Goal: Contribute content: Add original content to the website for others to see

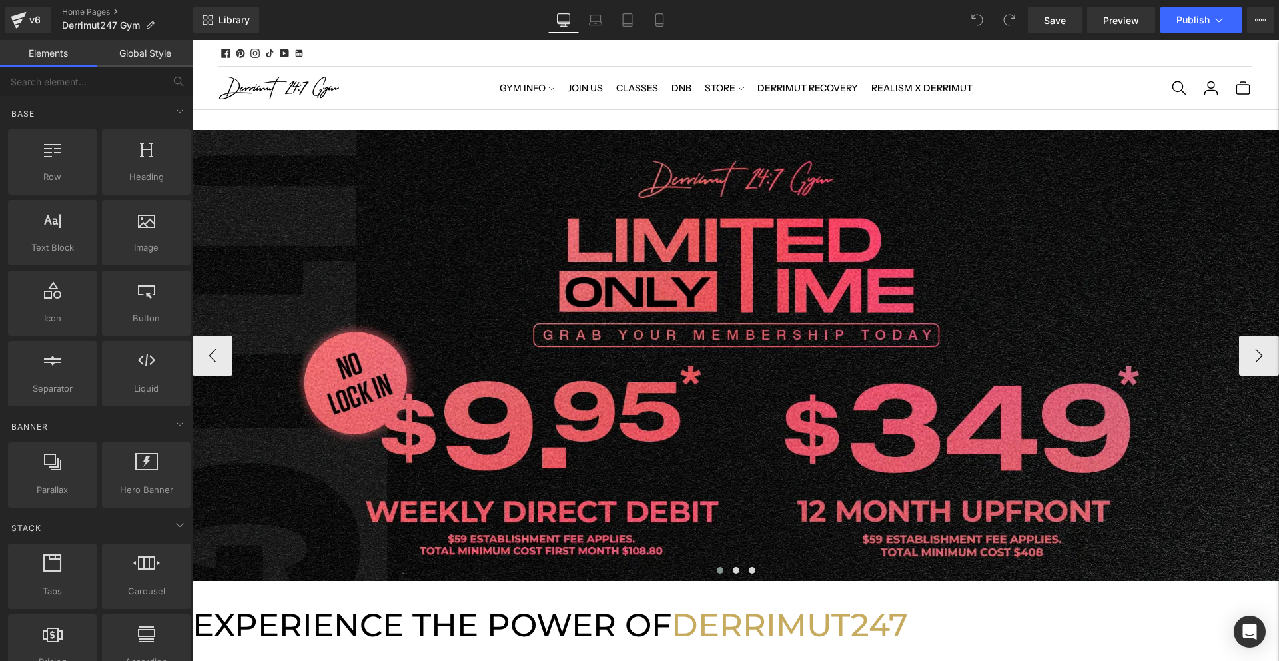
scroll to position [4211, 1087]
click at [602, 193] on div at bounding box center [736, 355] width 1087 height 451
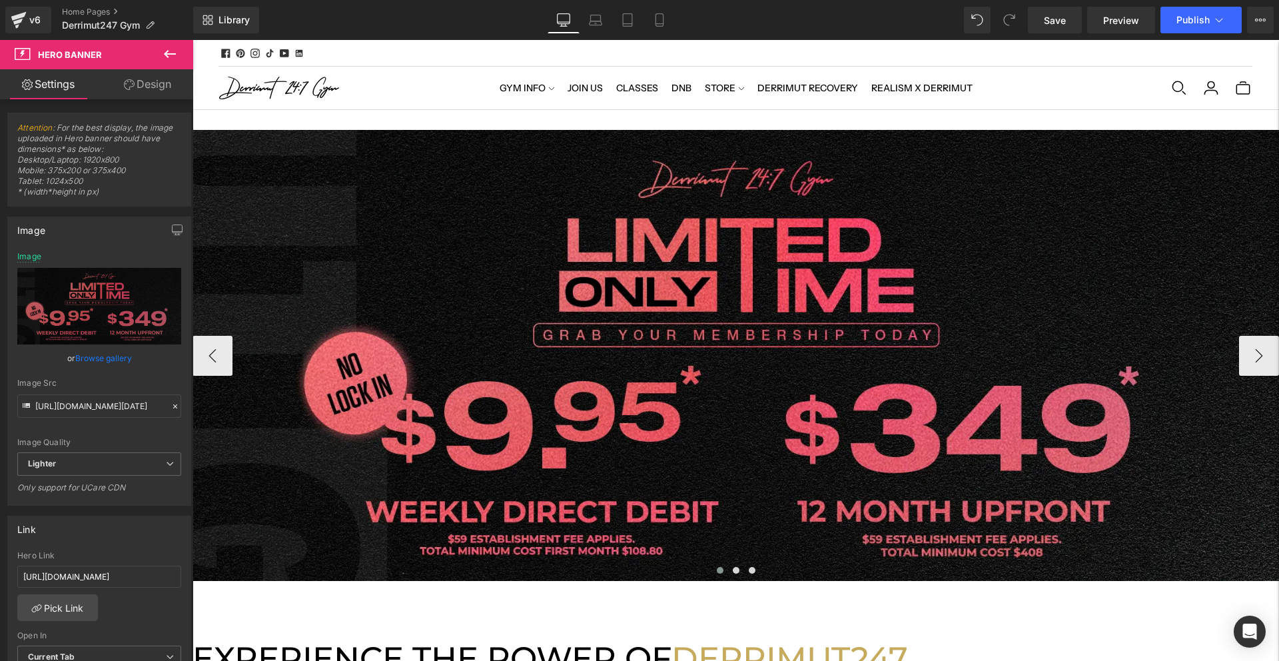
click at [193, 40] on span "Carousel" at bounding box center [193, 40] width 0 height 0
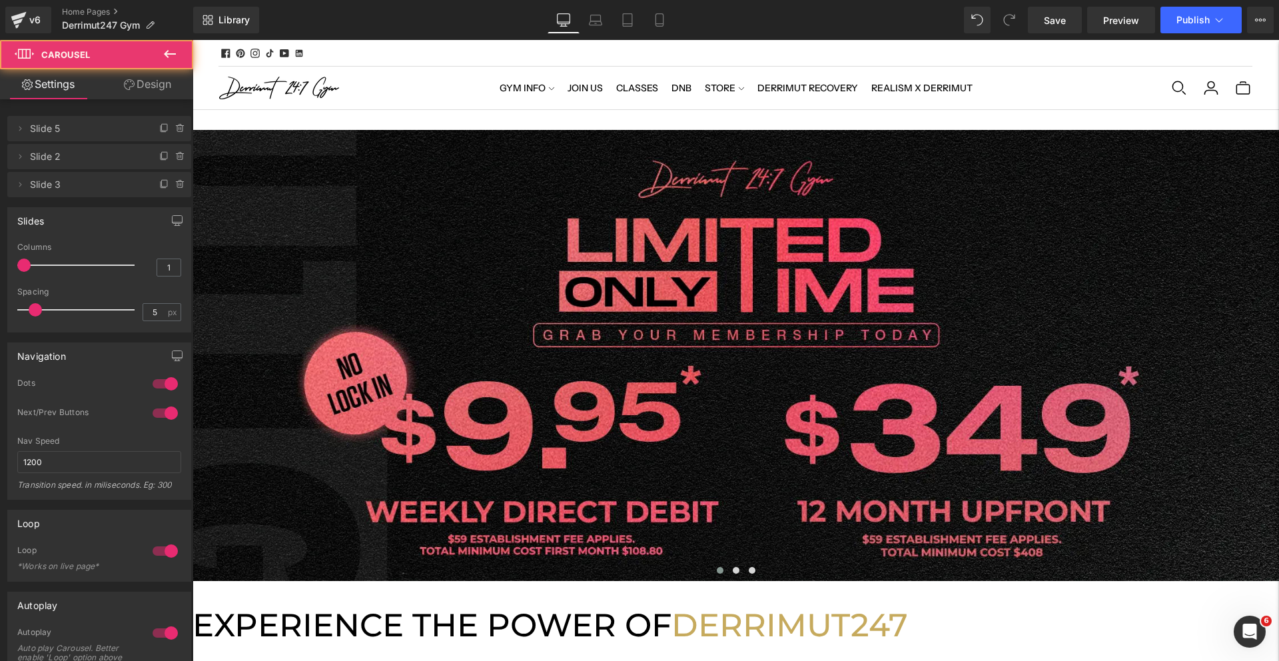
scroll to position [0, 0]
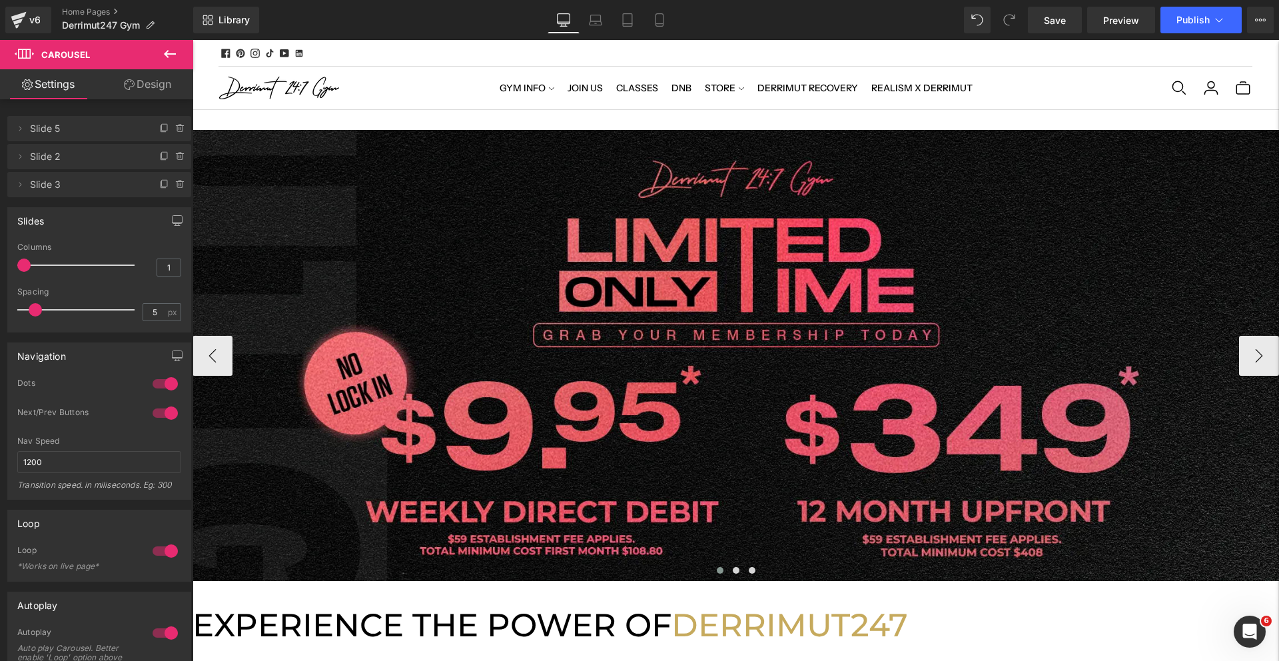
click at [193, 40] on span "Carousel" at bounding box center [193, 40] width 0 height 0
click at [193, 40] on span "Hero Banner" at bounding box center [193, 40] width 0 height 0
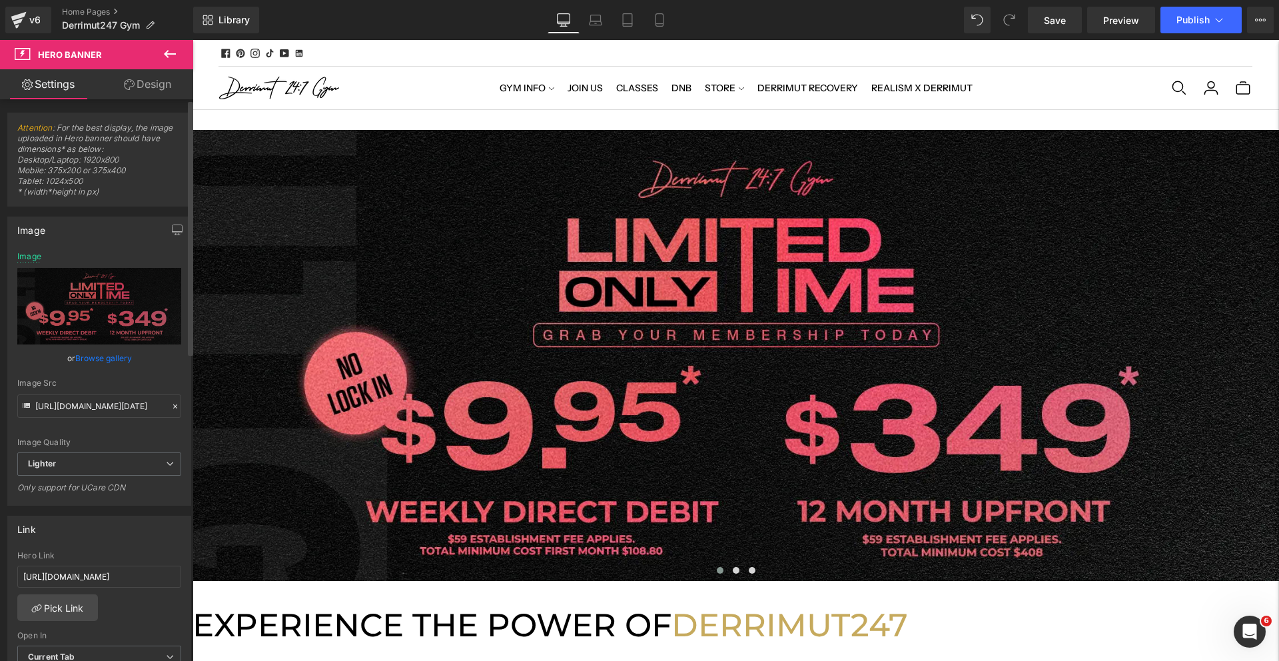
click at [103, 360] on link "Browse gallery" at bounding box center [103, 358] width 57 height 23
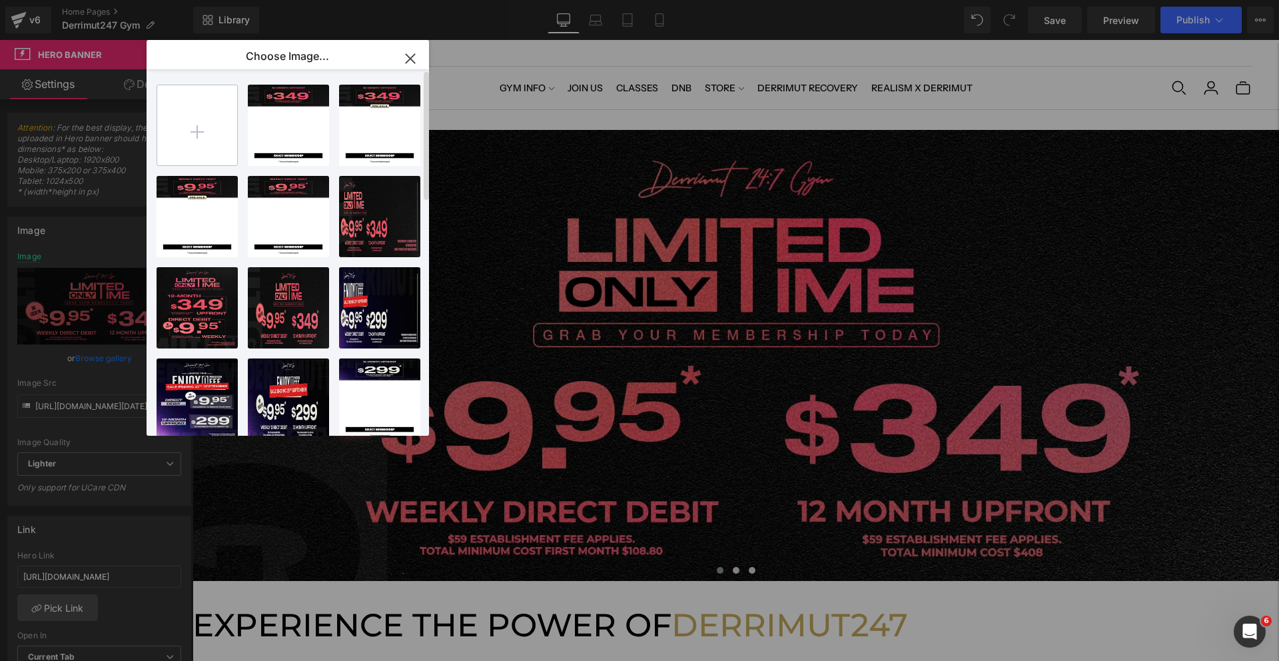
click at [201, 107] on input "file" at bounding box center [197, 125] width 80 height 80
type input "C:\fakepath\[WB] Limited Time Sep.webp"
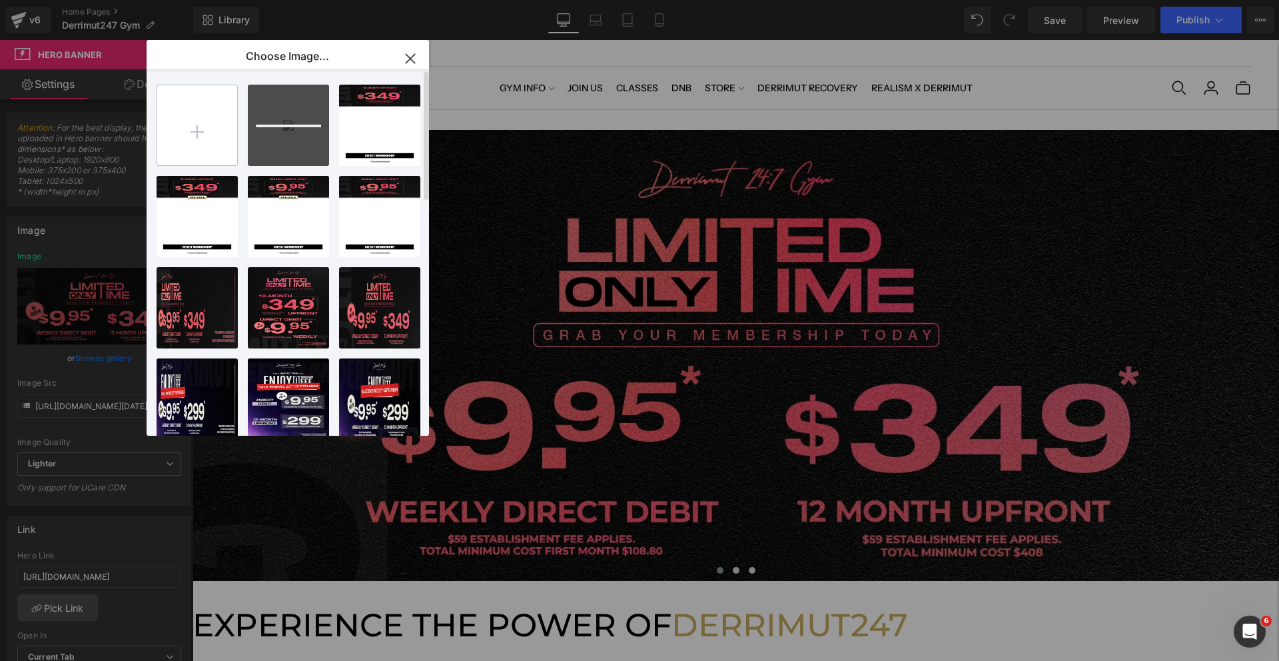
click at [199, 132] on input "file" at bounding box center [197, 125] width 80 height 80
type input "C:\fakepath\[MB] Limited Time Sep.webp"
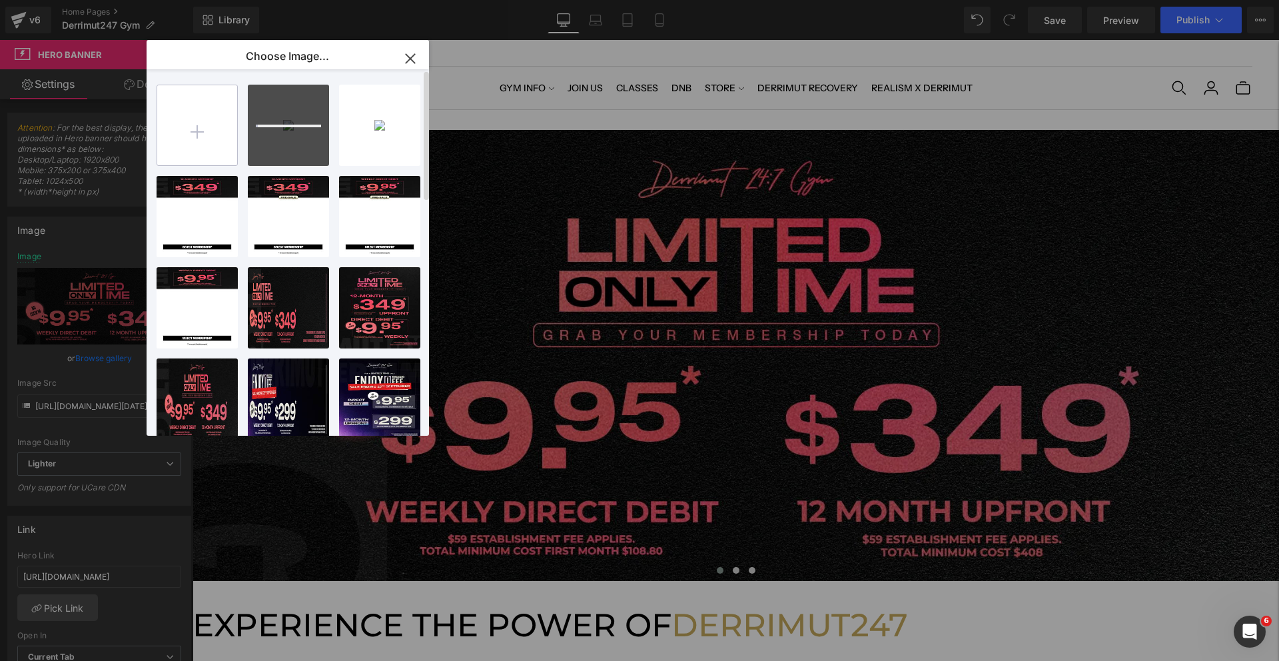
click at [199, 129] on input "file" at bounding box center [197, 125] width 80 height 80
type input "C:\fakepath\[WB2] Limited Time Sep.webp"
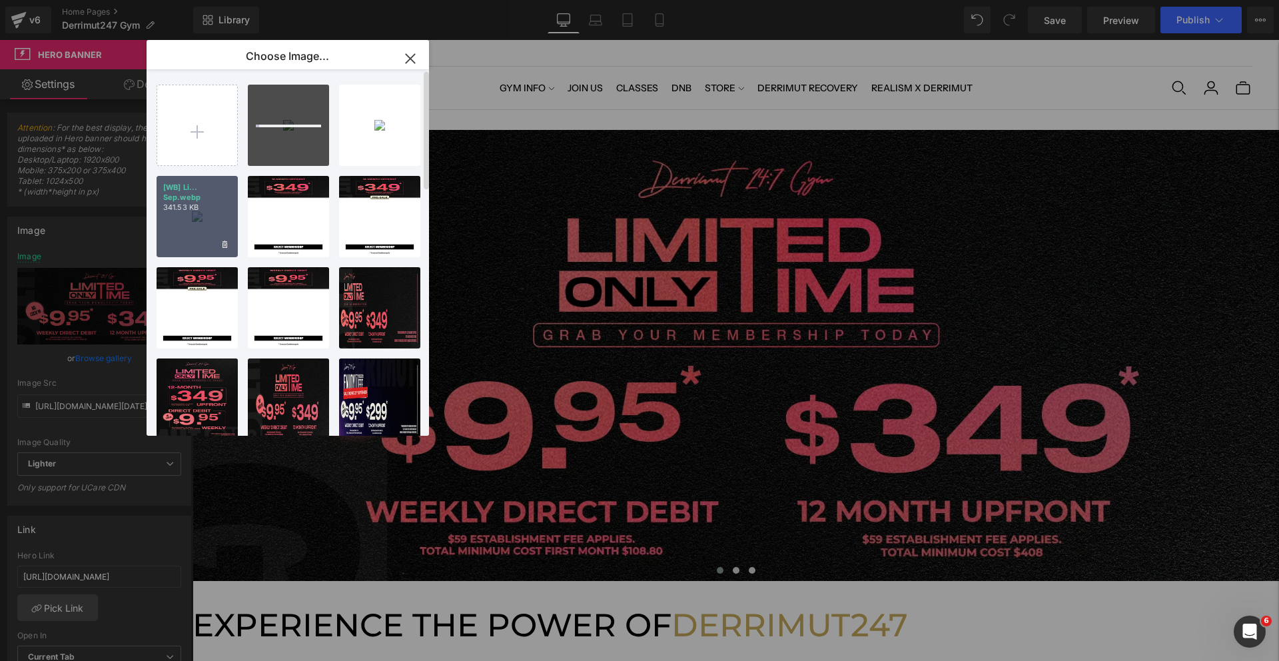
click at [200, 233] on div "[WB] Li... Sep.webp 341.53 KB" at bounding box center [197, 216] width 81 height 81
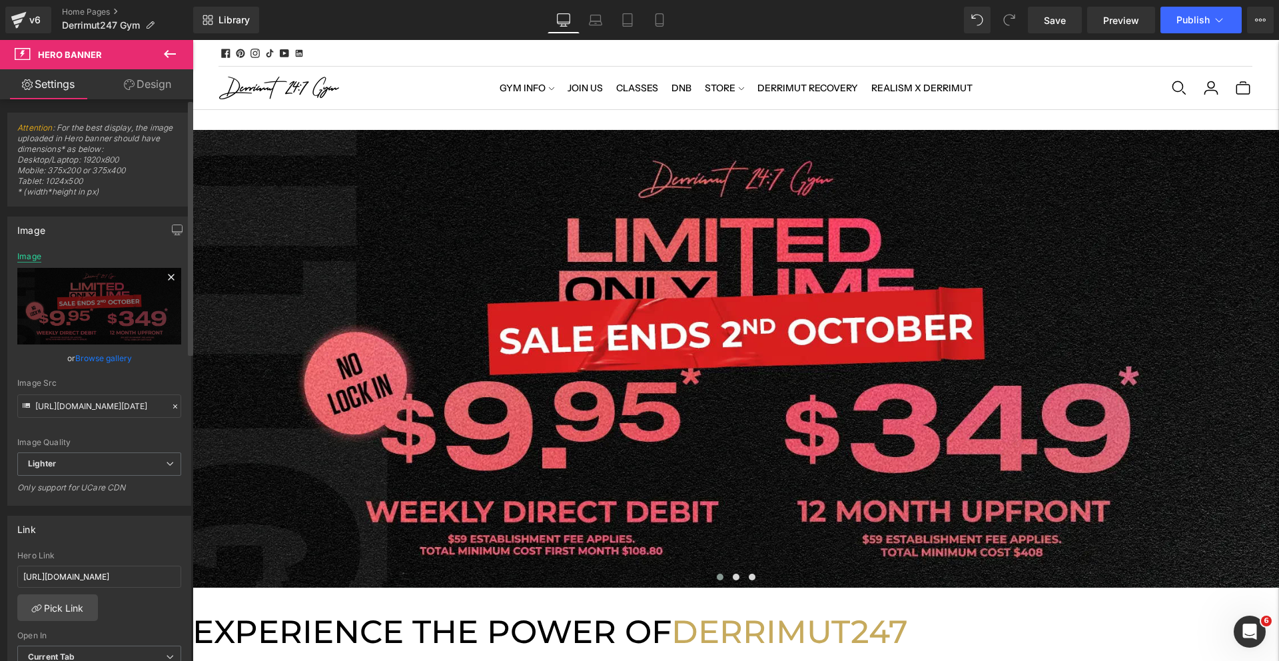
click at [31, 253] on div "Image" at bounding box center [29, 256] width 24 height 9
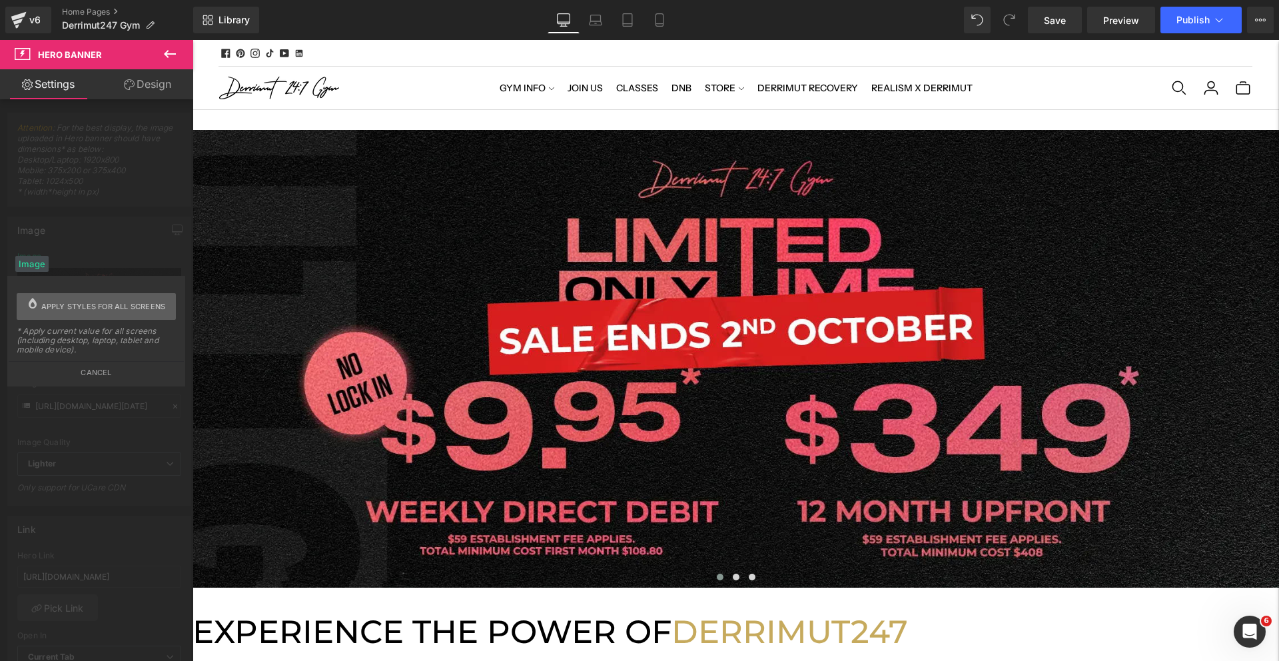
click at [59, 304] on span "Apply styles for all screens" at bounding box center [103, 306] width 125 height 27
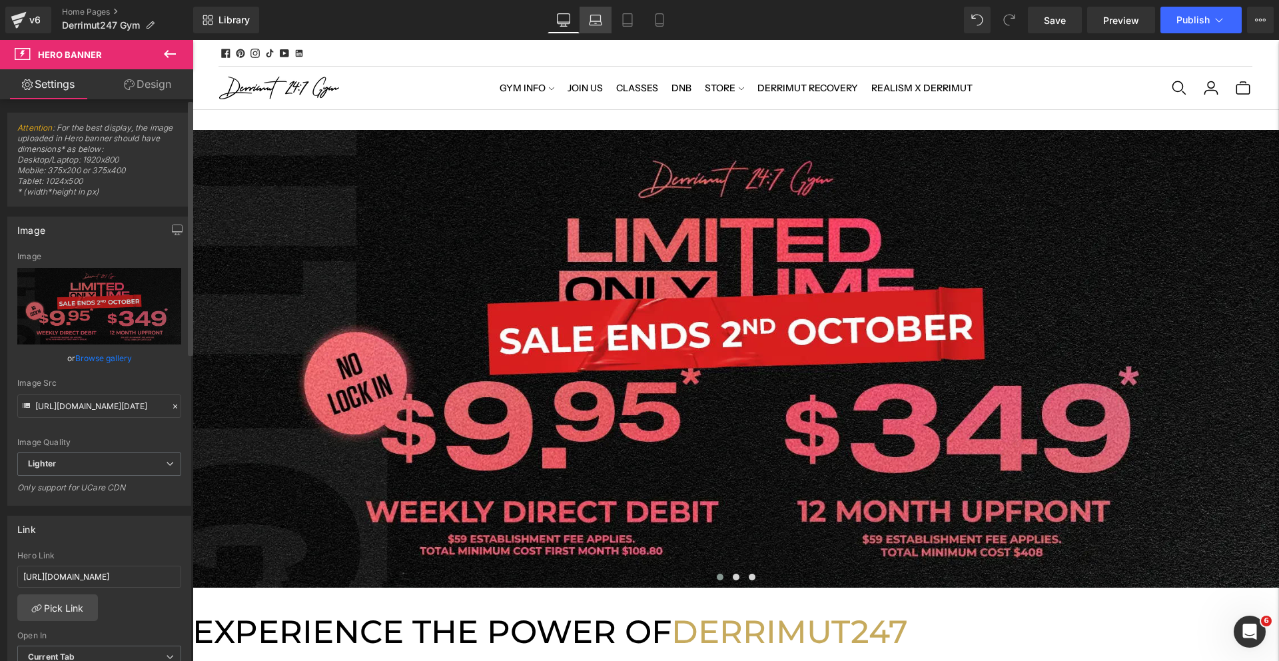
click at [590, 25] on icon at bounding box center [595, 19] width 13 height 13
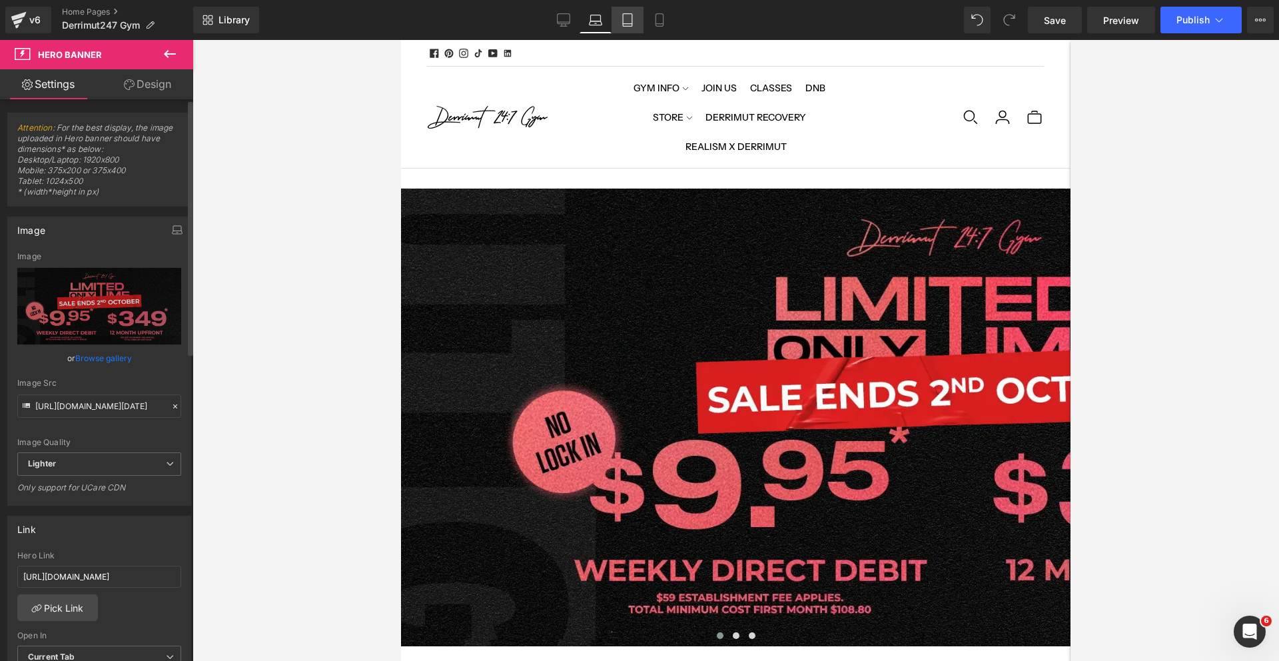
scroll to position [4278, 670]
click at [624, 25] on icon at bounding box center [627, 20] width 9 height 13
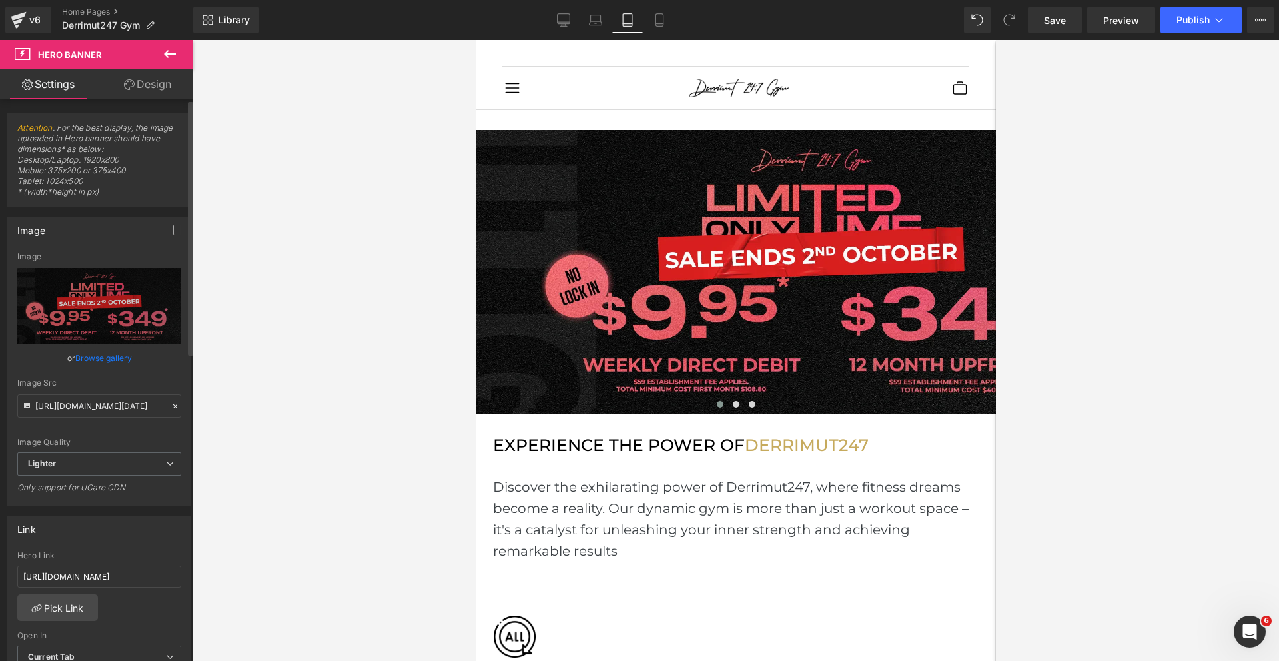
scroll to position [7, 7]
click at [640, 25] on link "Tablet" at bounding box center [628, 20] width 32 height 27
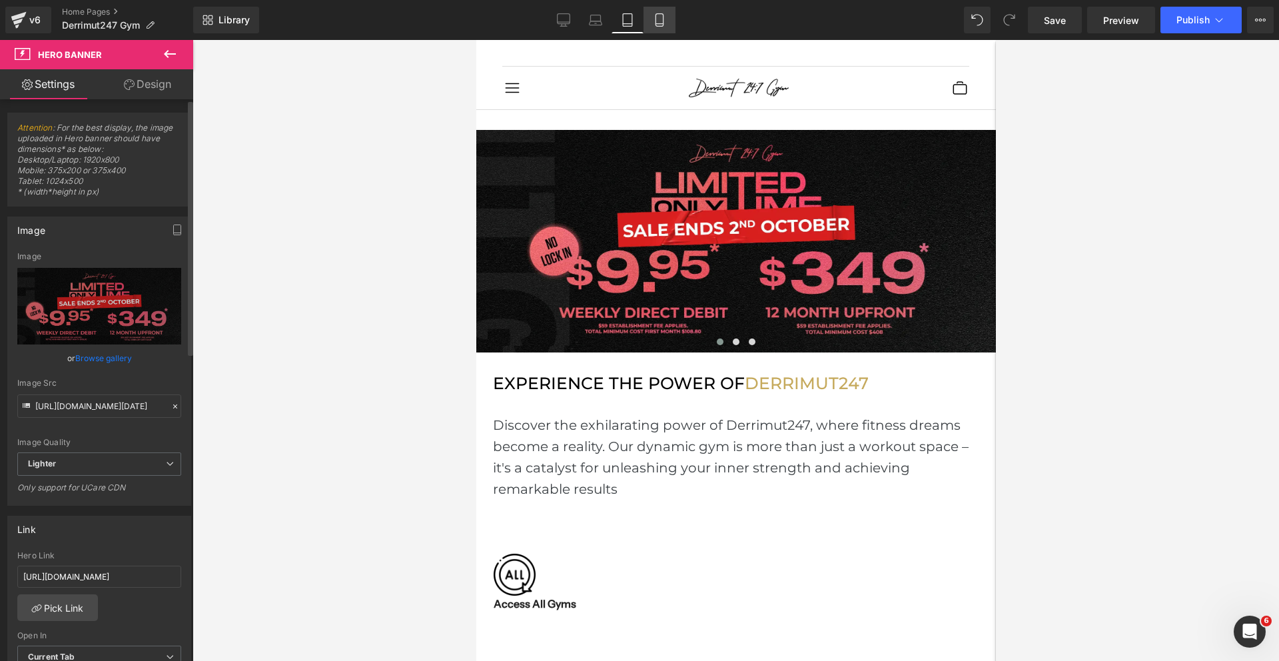
scroll to position [4472, 520]
click at [657, 24] on icon at bounding box center [659, 19] width 13 height 13
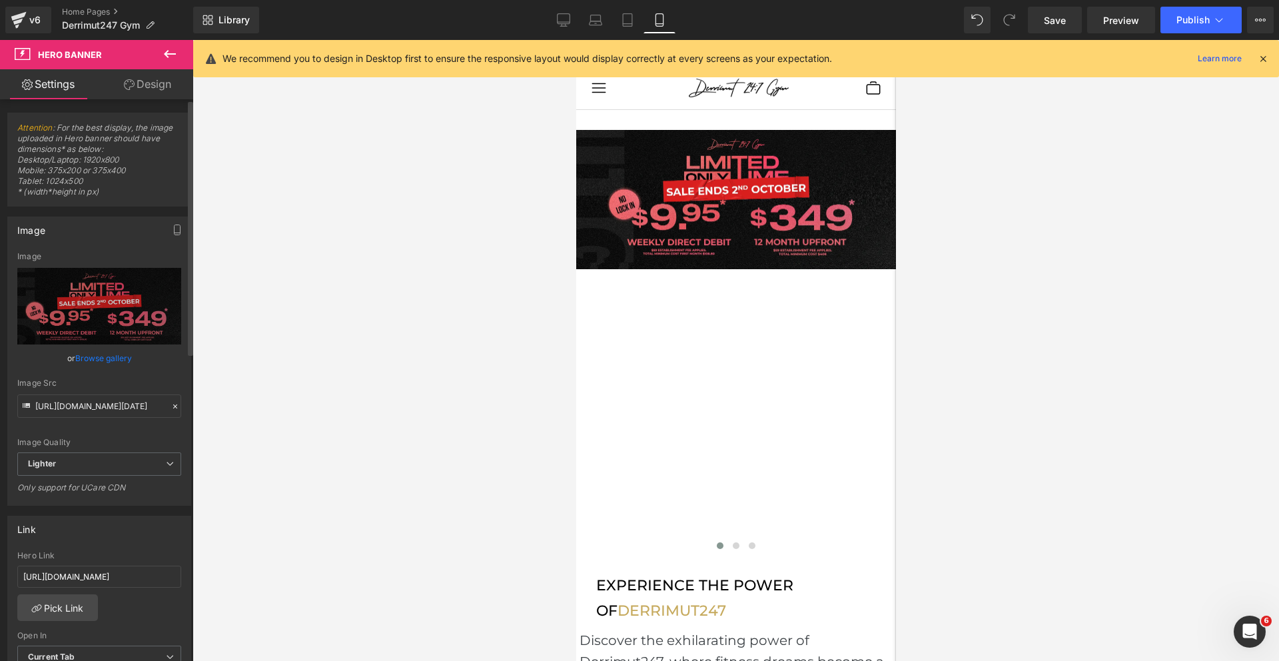
scroll to position [7161, 320]
click at [576, 40] on span "Hero Banner" at bounding box center [576, 40] width 0 height 0
click at [112, 357] on link "Browse gallery" at bounding box center [103, 358] width 57 height 23
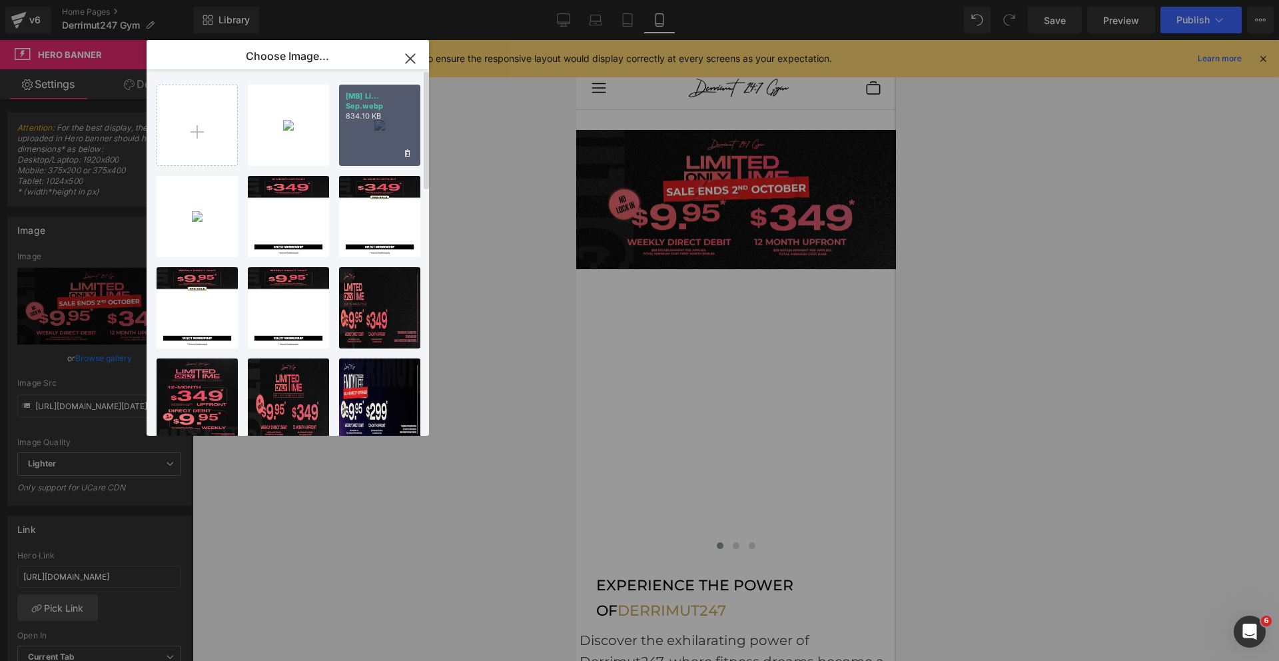
click at [369, 125] on div "[MB] Li... Sep.webp 834.10 KB" at bounding box center [379, 125] width 81 height 81
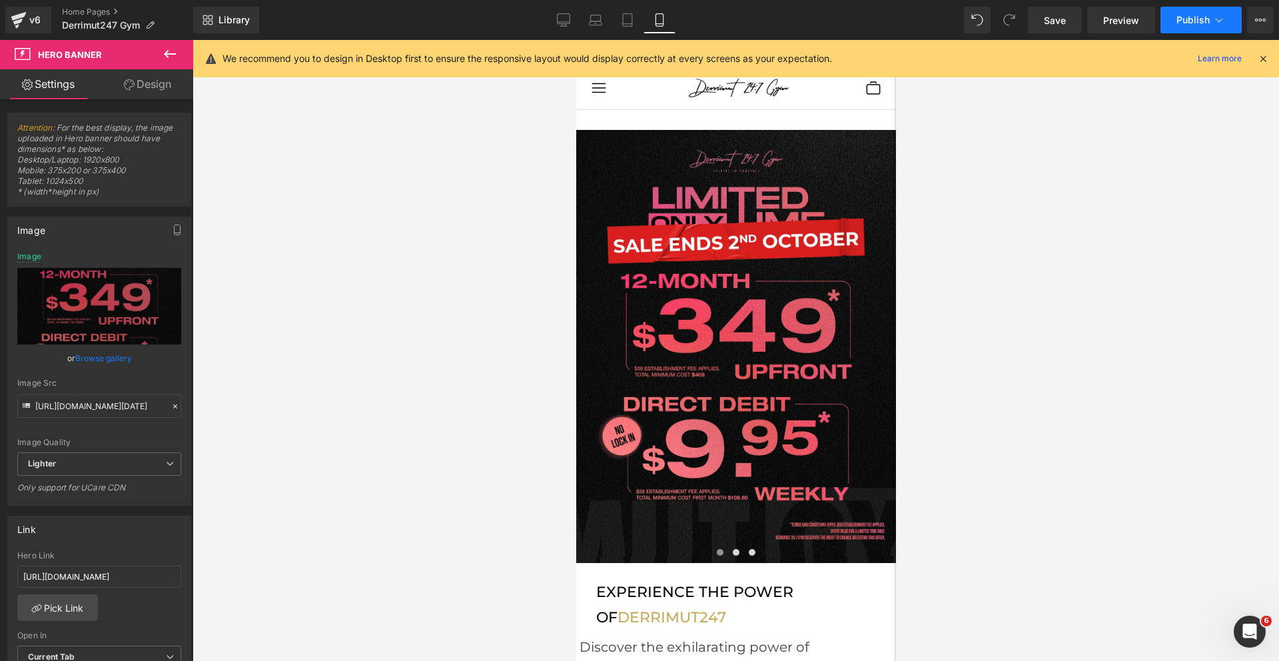
click at [1177, 24] on span "Publish" at bounding box center [1193, 20] width 33 height 11
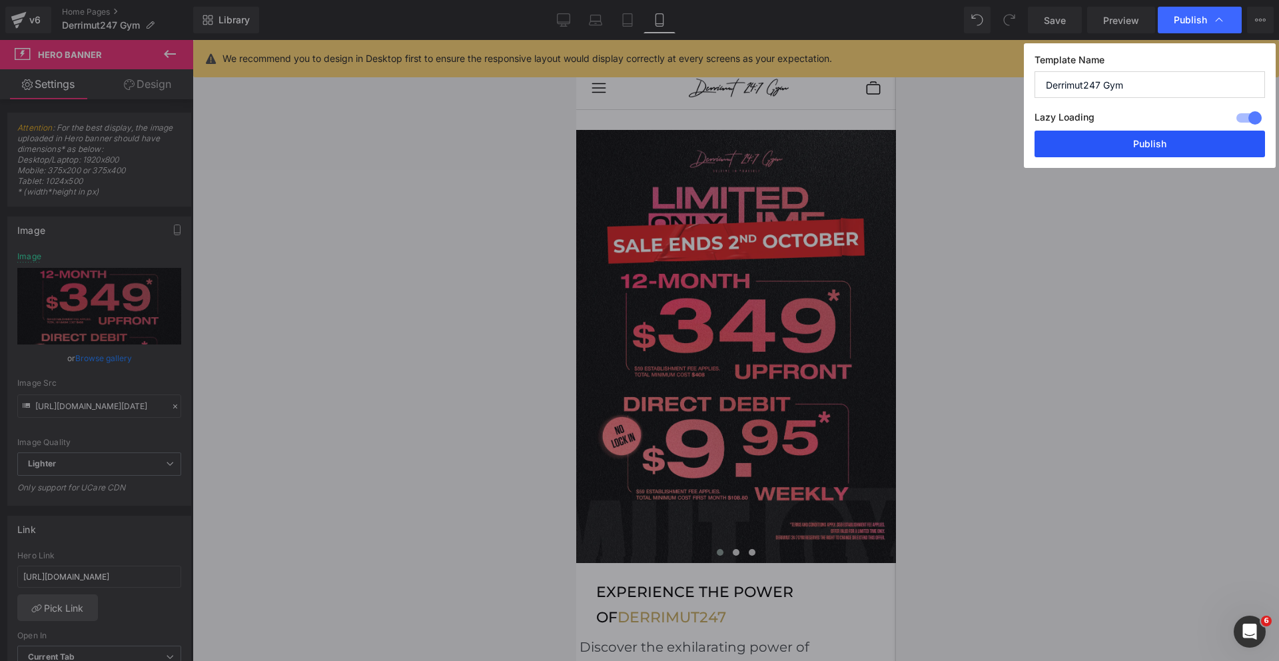
click at [1146, 133] on button "Publish" at bounding box center [1150, 144] width 231 height 27
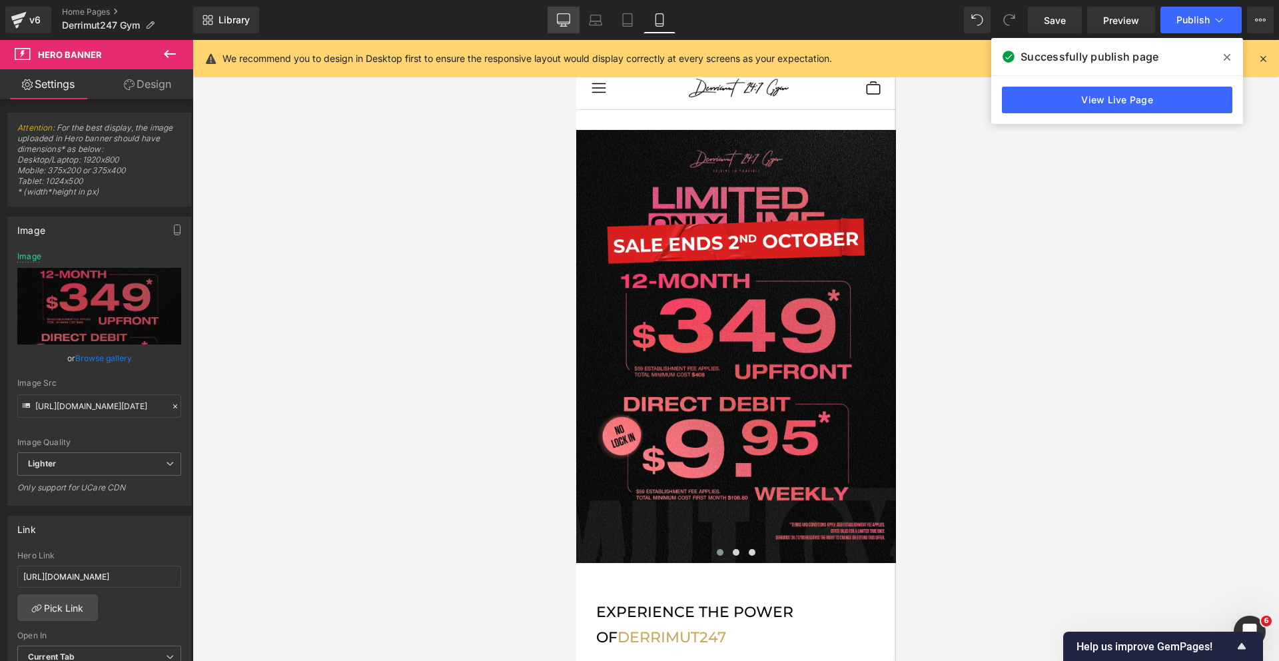
click at [566, 19] on icon at bounding box center [563, 19] width 13 height 13
type input "[URL][DOMAIN_NAME][DATE]"
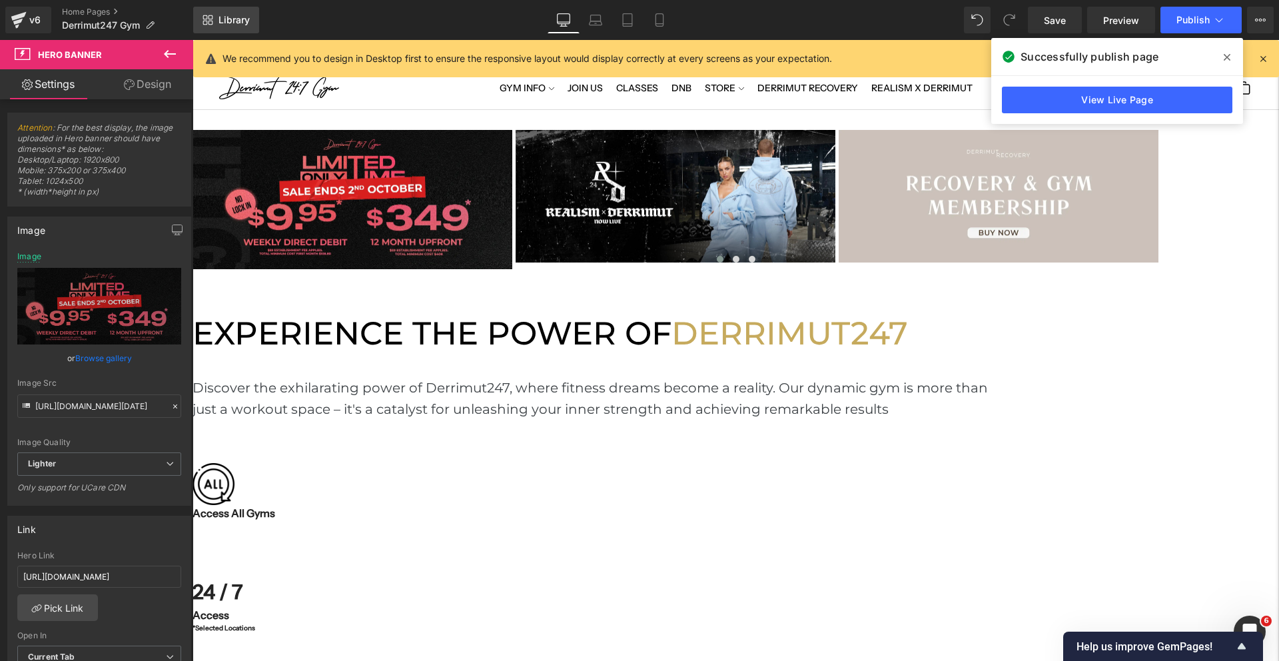
scroll to position [4396, 1087]
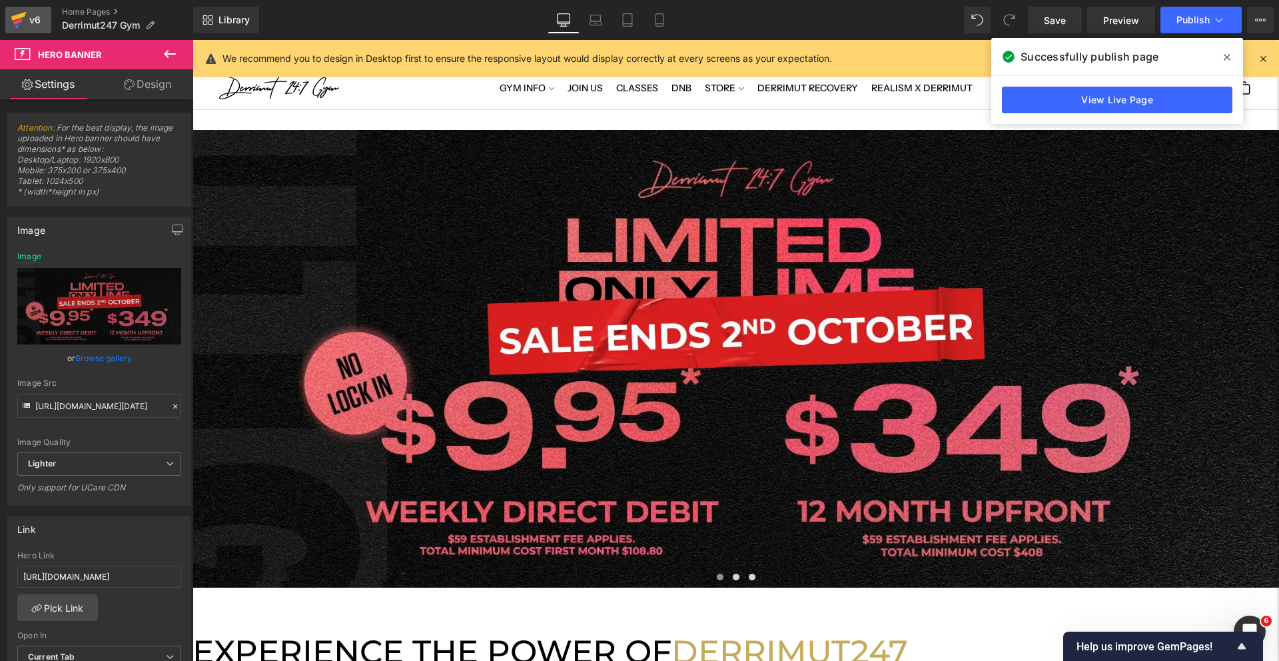
click at [39, 26] on div "v6" at bounding box center [35, 19] width 17 height 17
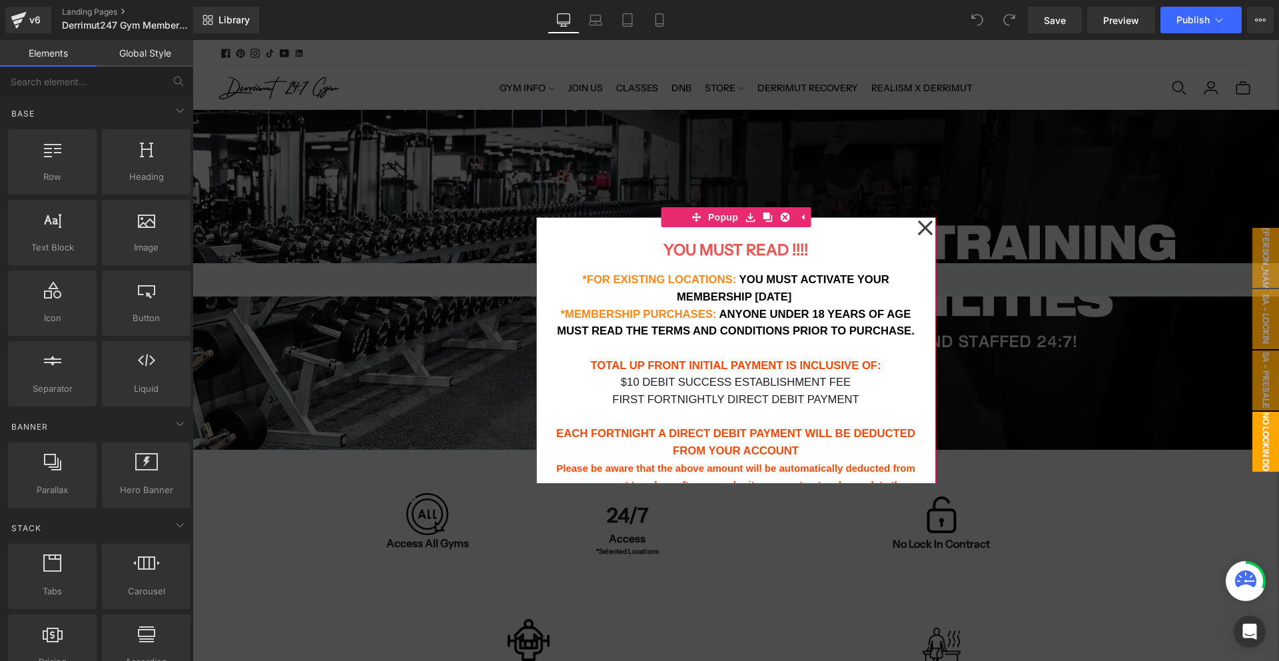
click at [927, 224] on icon at bounding box center [926, 228] width 16 height 67
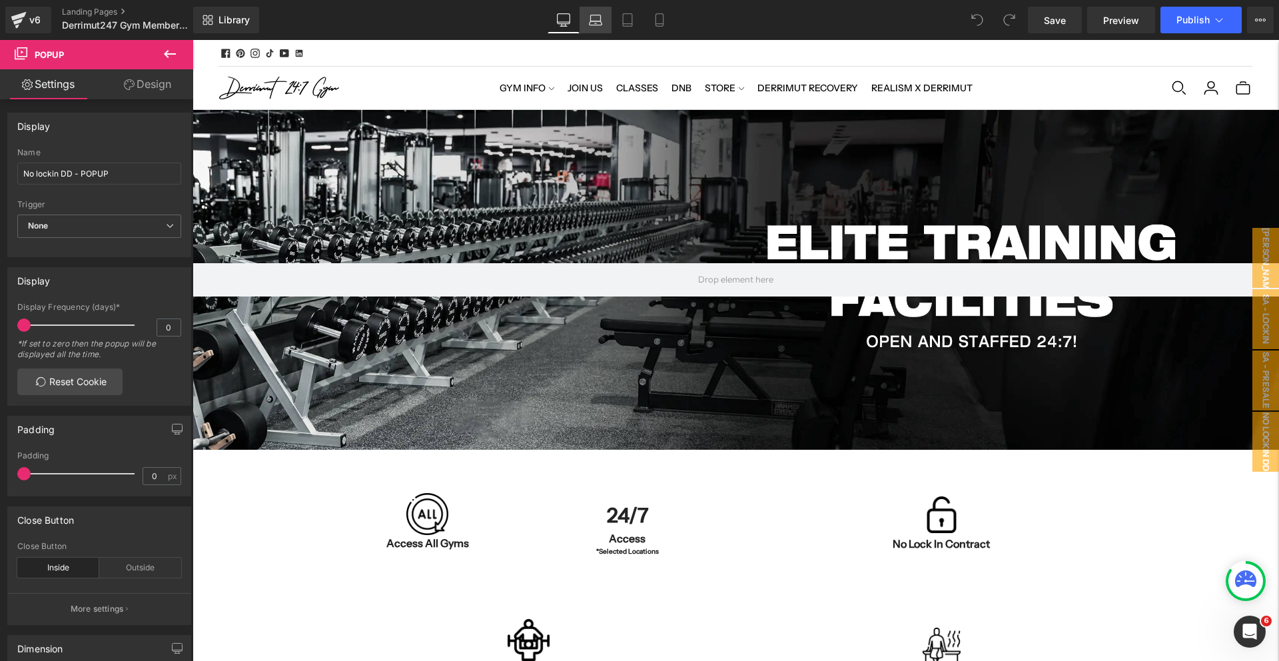
click at [592, 25] on icon at bounding box center [595, 19] width 13 height 13
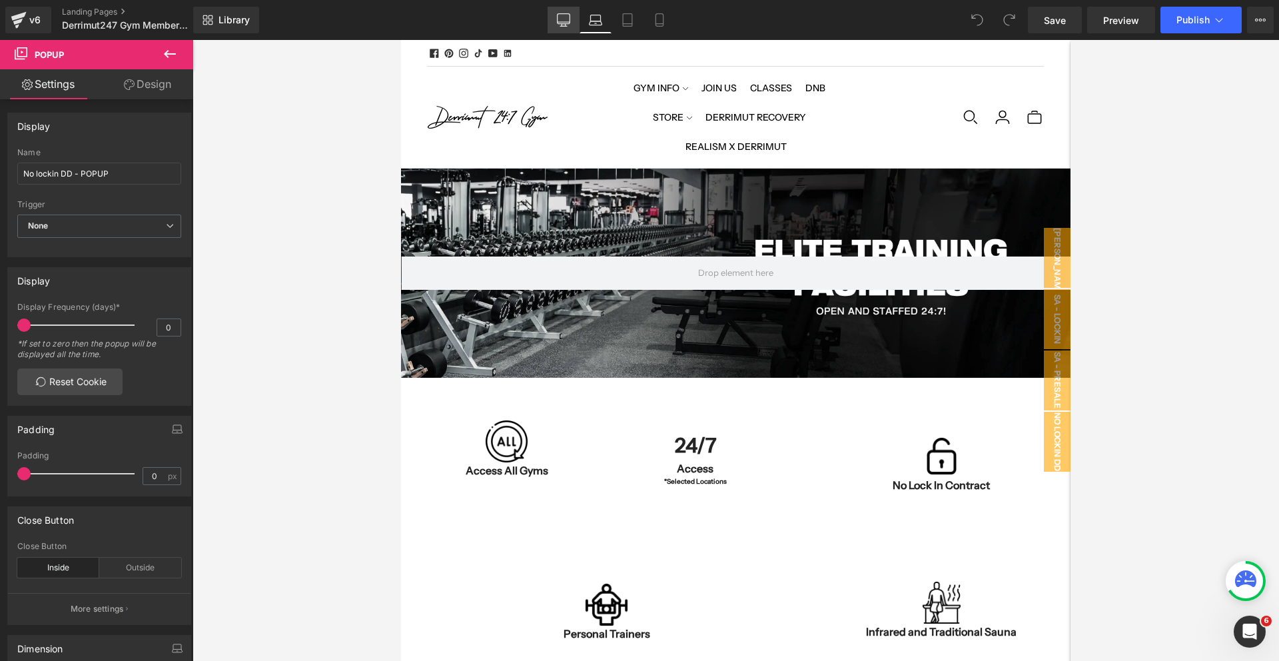
click at [570, 24] on icon at bounding box center [563, 19] width 13 height 13
type input "100"
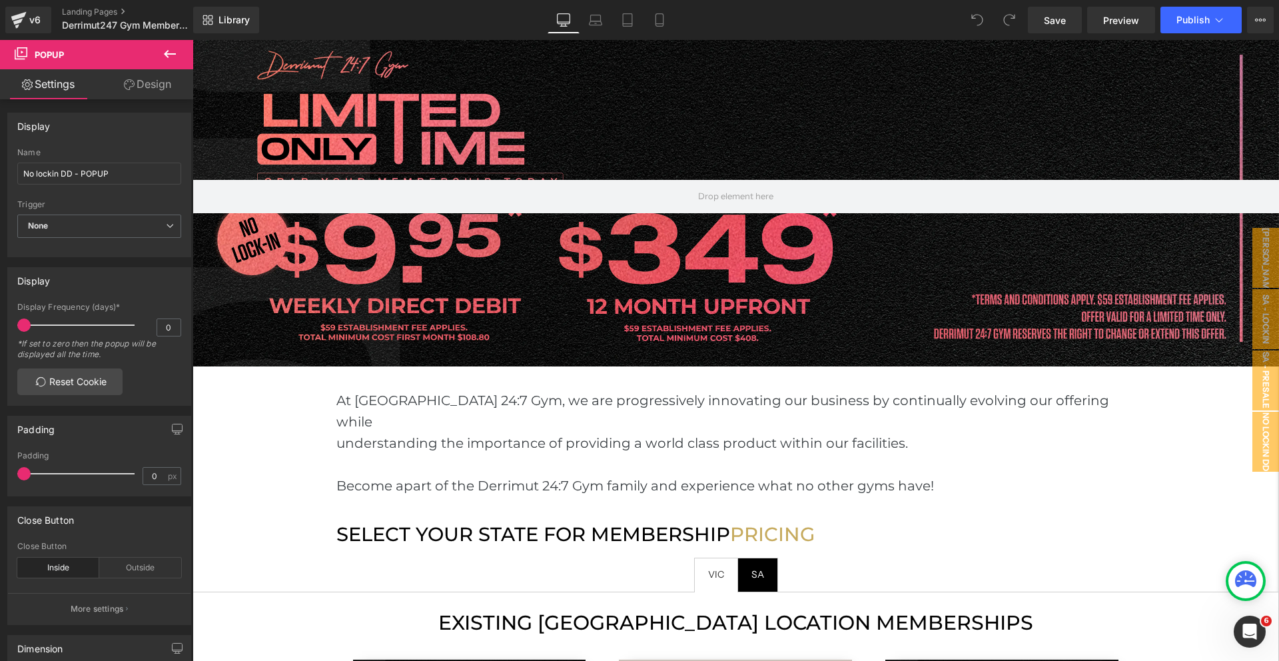
scroll to position [922, 0]
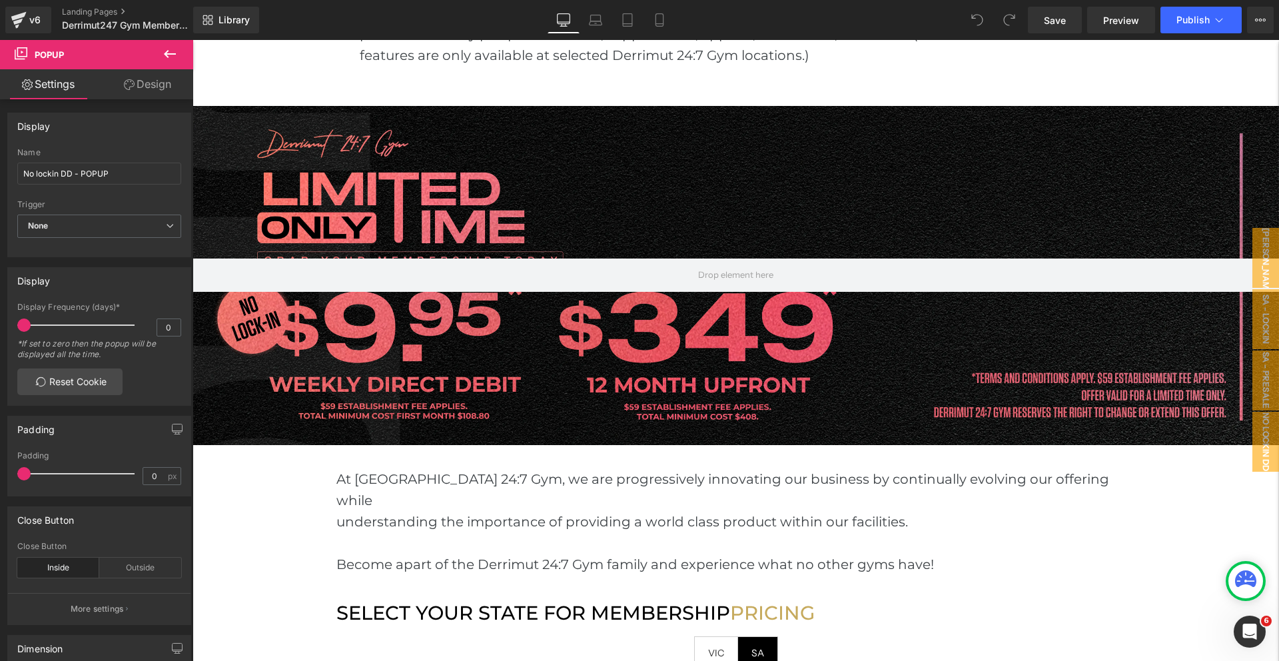
click at [650, 185] on div at bounding box center [736, 275] width 1087 height 339
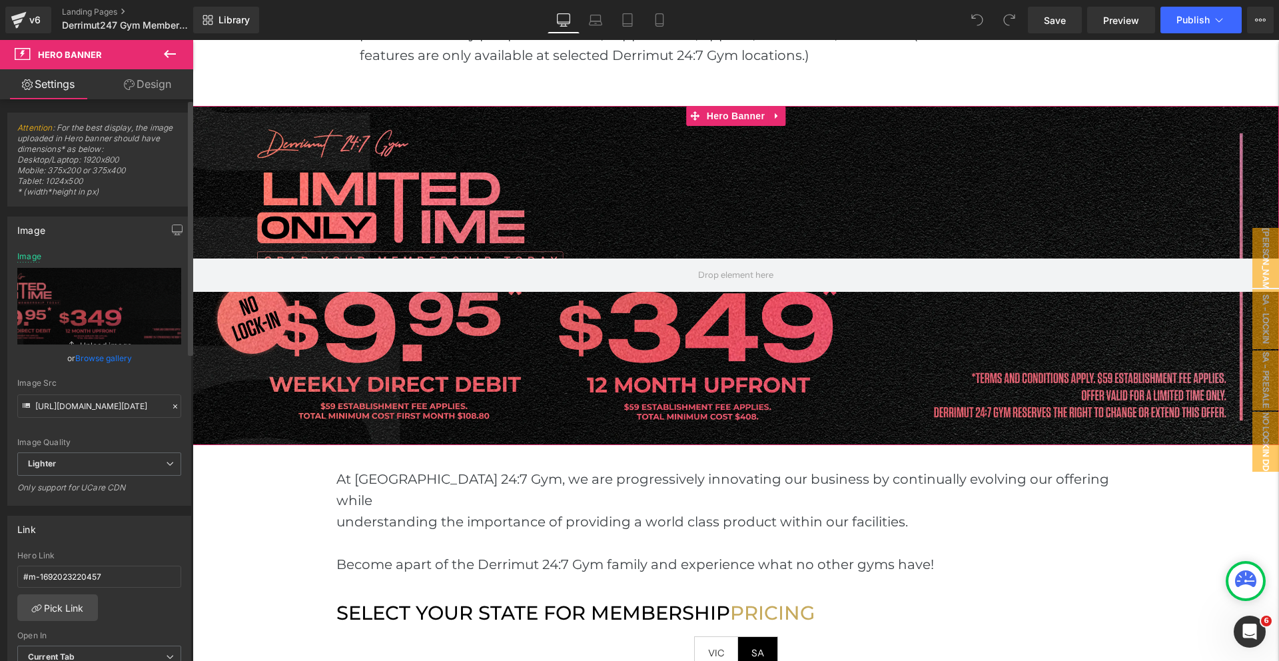
click at [118, 359] on link "Browse gallery" at bounding box center [103, 358] width 57 height 23
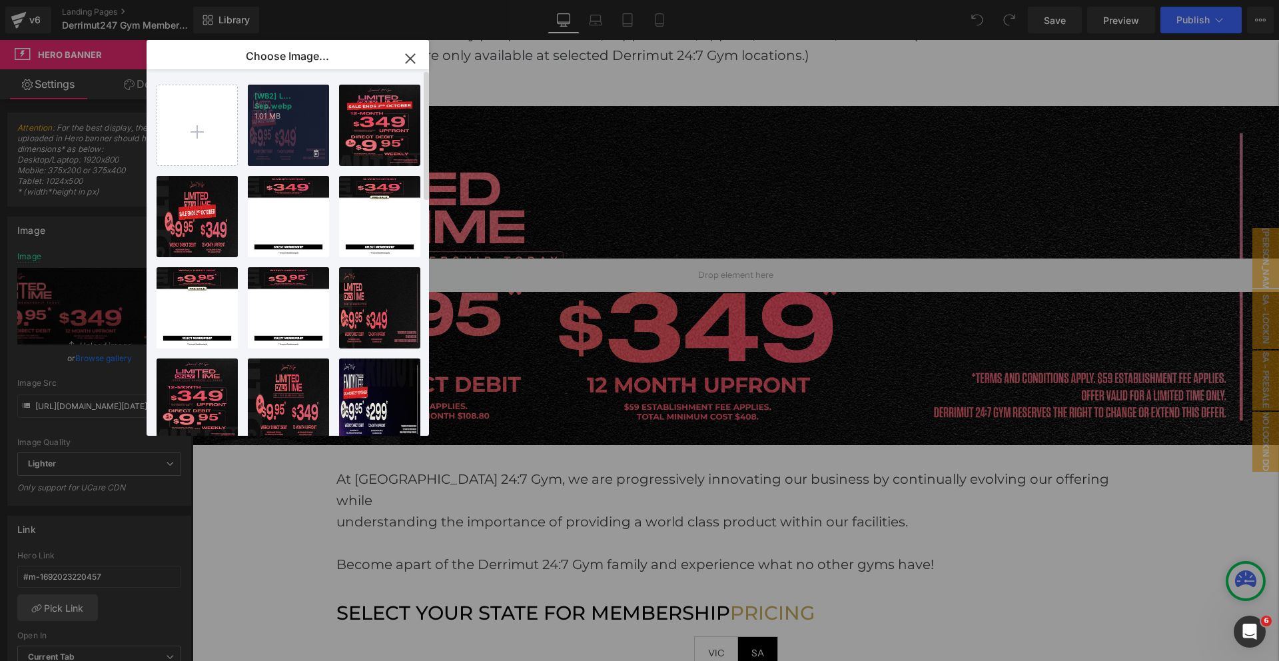
click at [282, 131] on div "[WB2] L... Sep.webp 1.01 MB" at bounding box center [288, 125] width 81 height 81
type input "https://ucarecdn.com/3a93d24e-2e3d-4184-93eb-5973231e862d/-/format/auto/-/previ…"
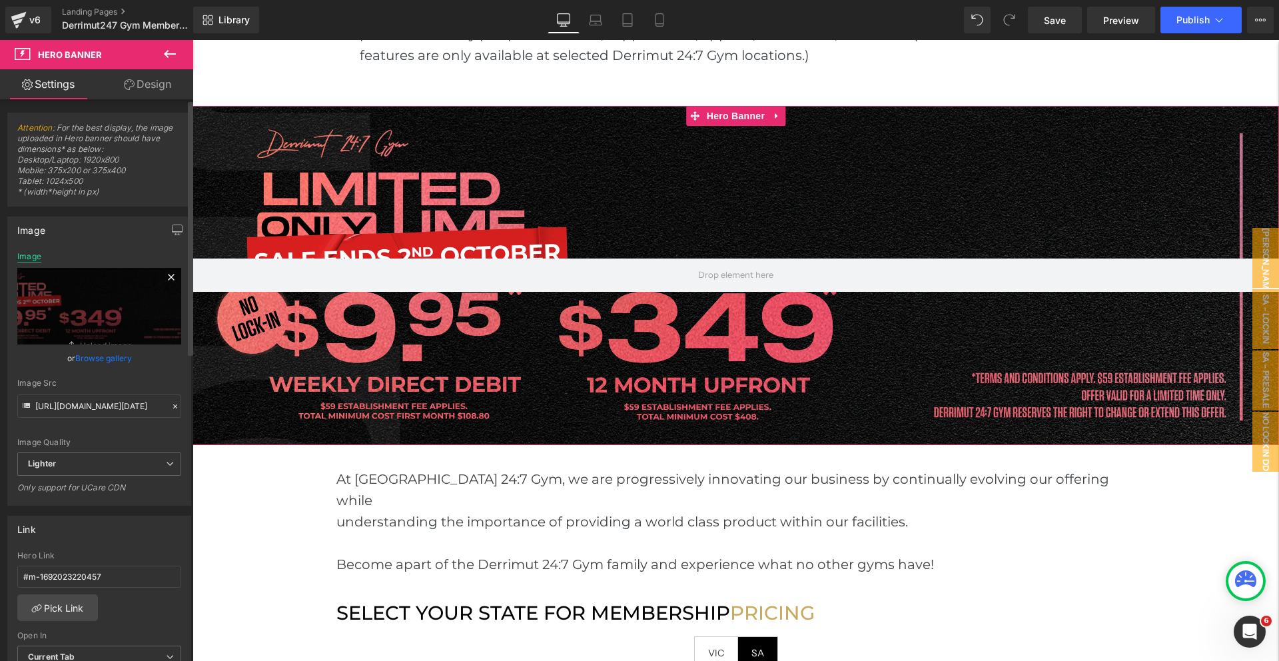
click at [31, 257] on div "Image" at bounding box center [29, 256] width 24 height 9
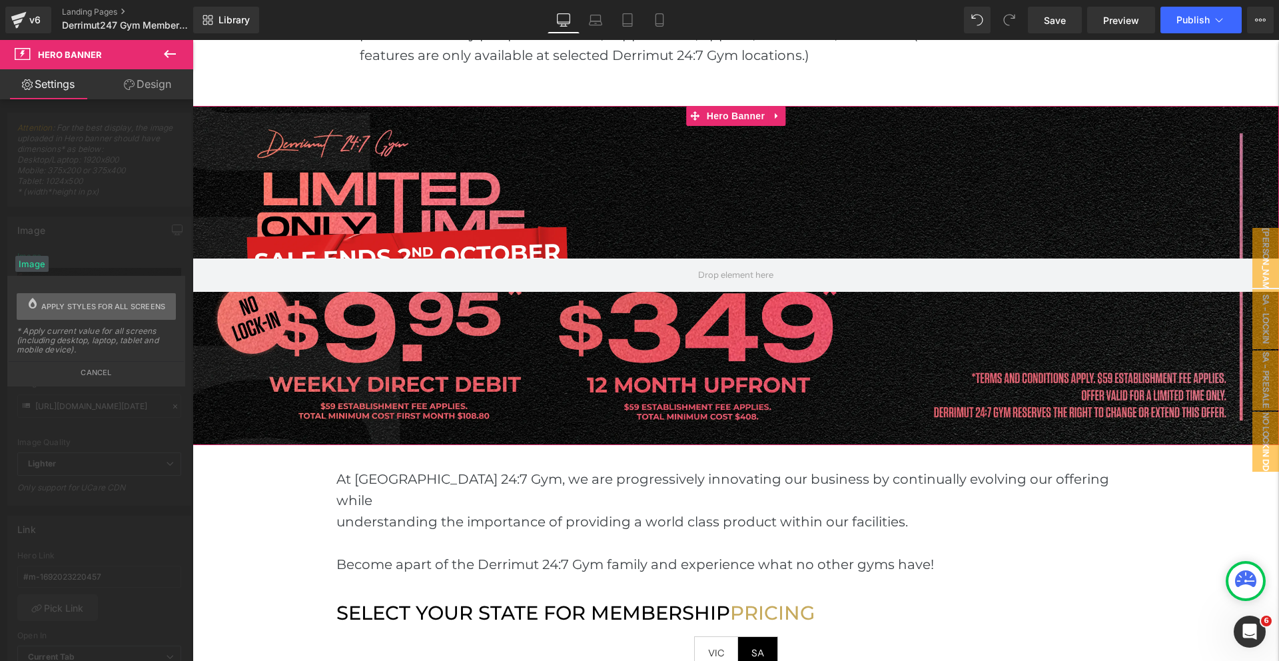
click at [64, 315] on span "Apply styles for all screens" at bounding box center [103, 306] width 125 height 27
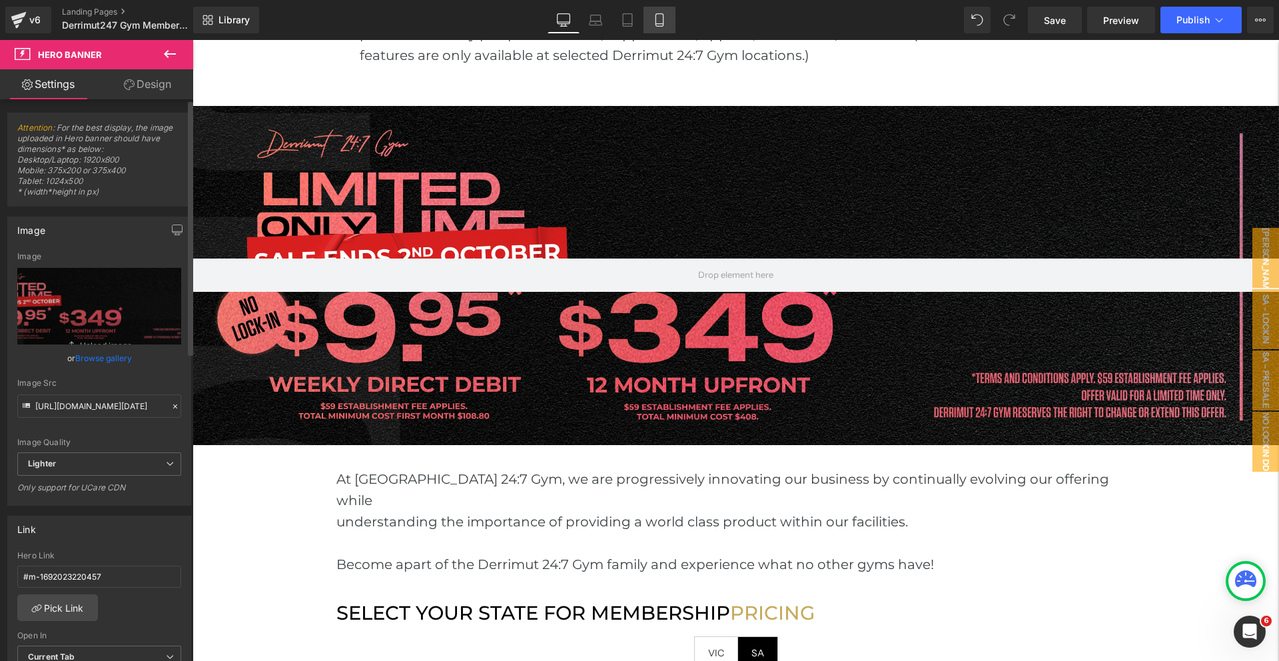
click at [658, 20] on icon at bounding box center [659, 19] width 13 height 13
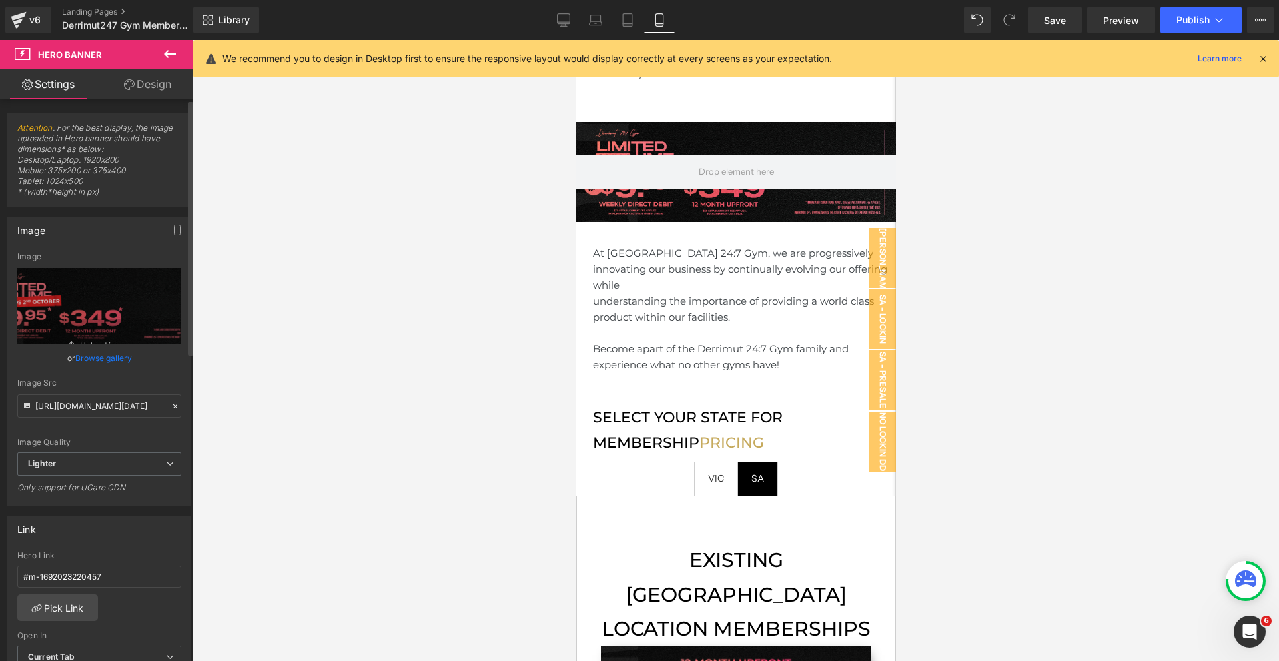
scroll to position [994, 0]
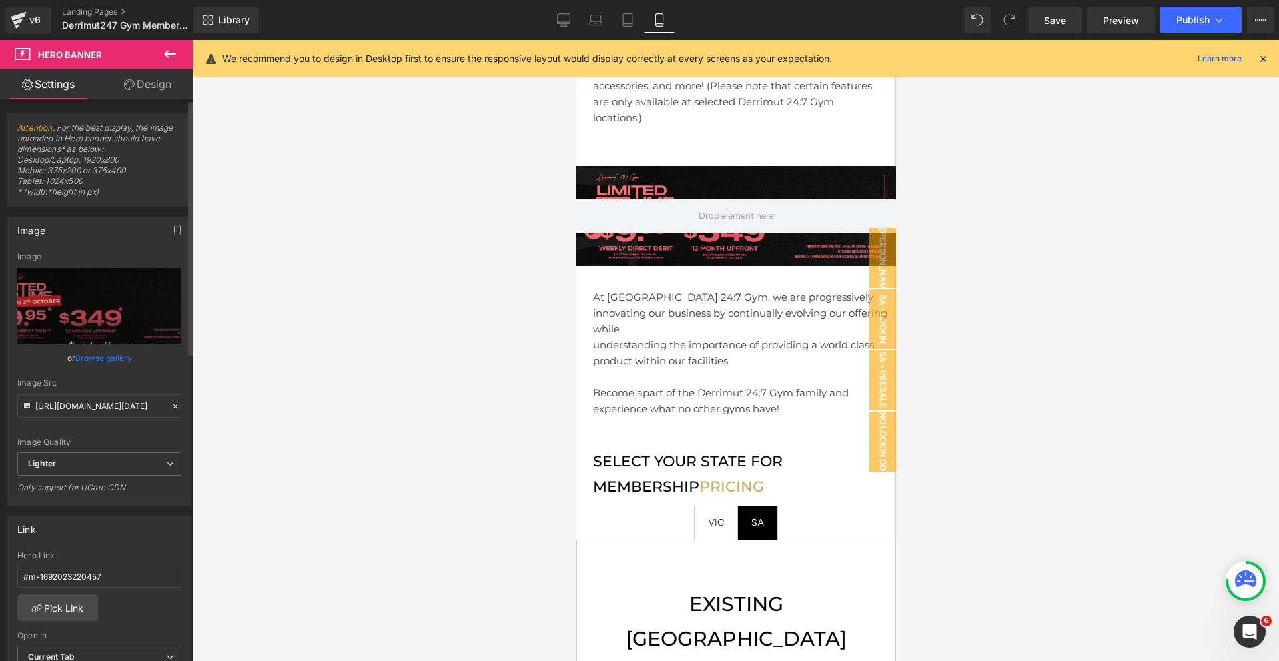
click at [736, 126] on div "Hero Banner ‹ › Carousel Row" at bounding box center [736, 199] width 320 height 147
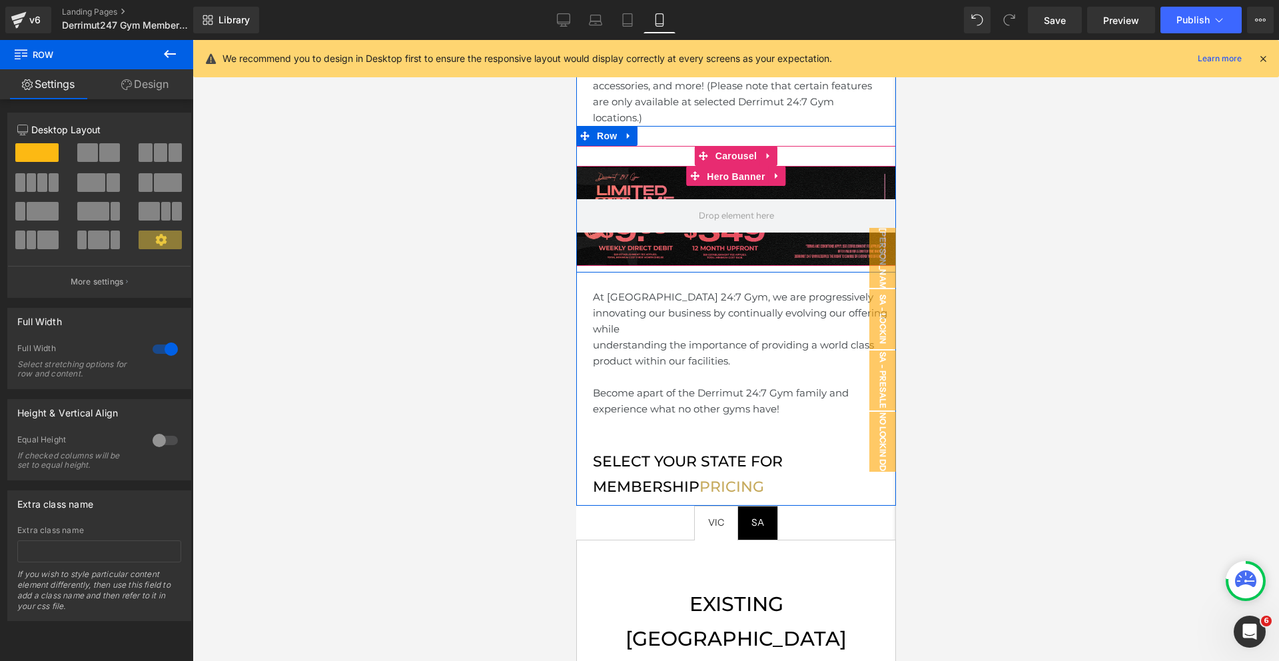
click at [728, 167] on span "Hero Banner" at bounding box center [735, 177] width 65 height 20
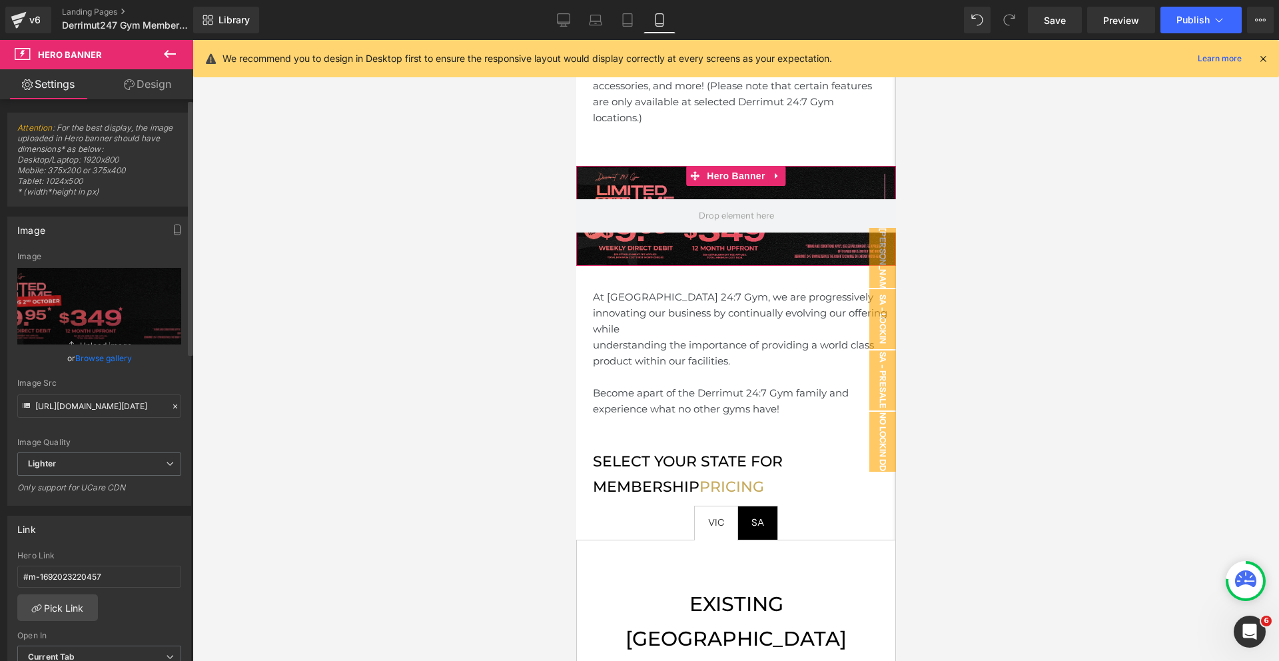
click at [112, 355] on link "Browse gallery" at bounding box center [103, 358] width 57 height 23
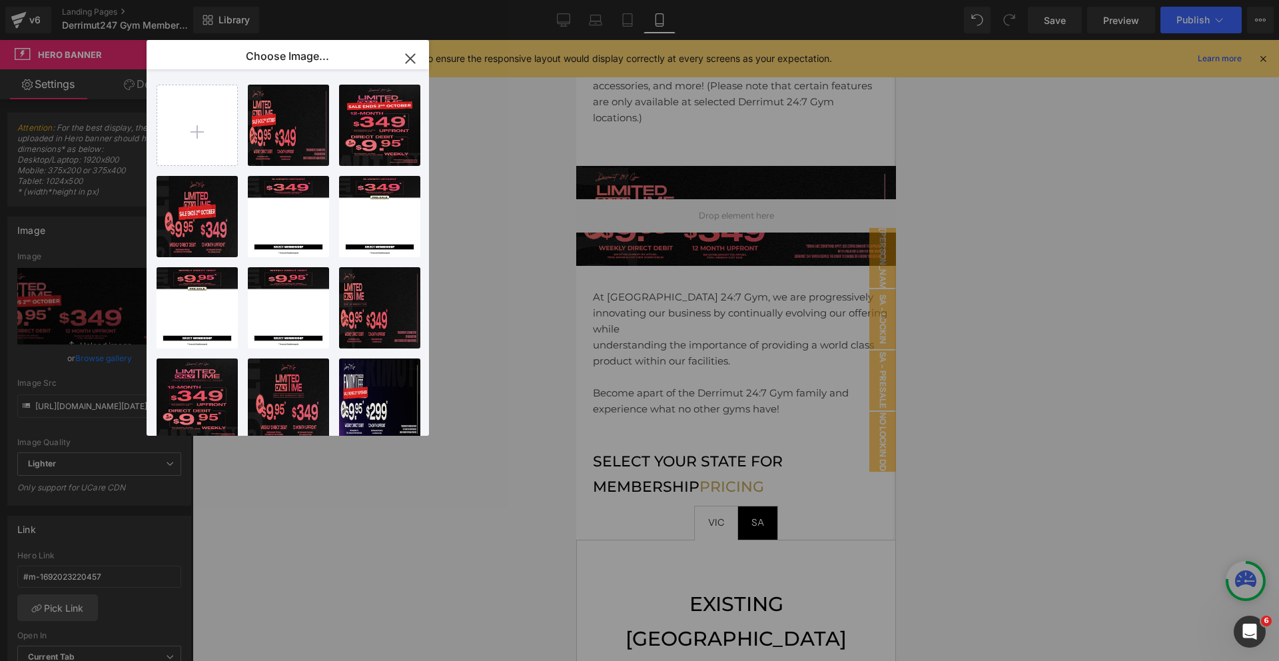
click at [0, 0] on div "[MB] Li... Sep.webp 834.10 KB" at bounding box center [0, 0] width 0 height 0
type input "[URL][DOMAIN_NAME][DATE]"
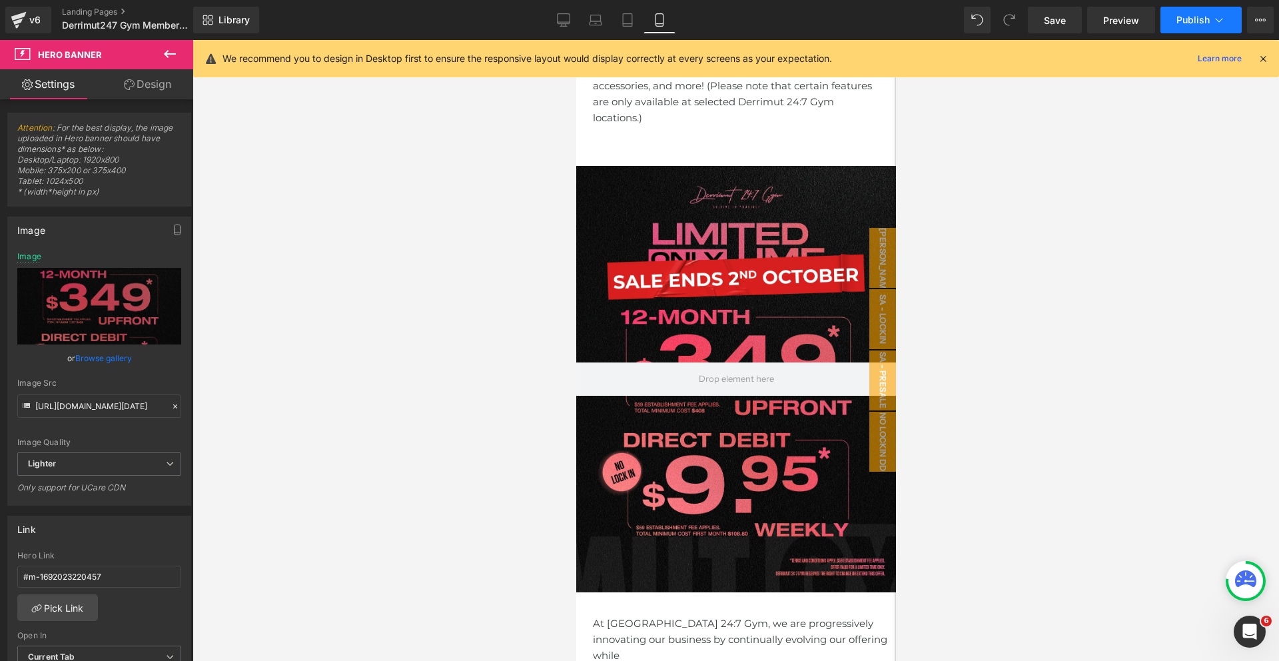
click at [1199, 21] on span "Publish" at bounding box center [1193, 20] width 33 height 11
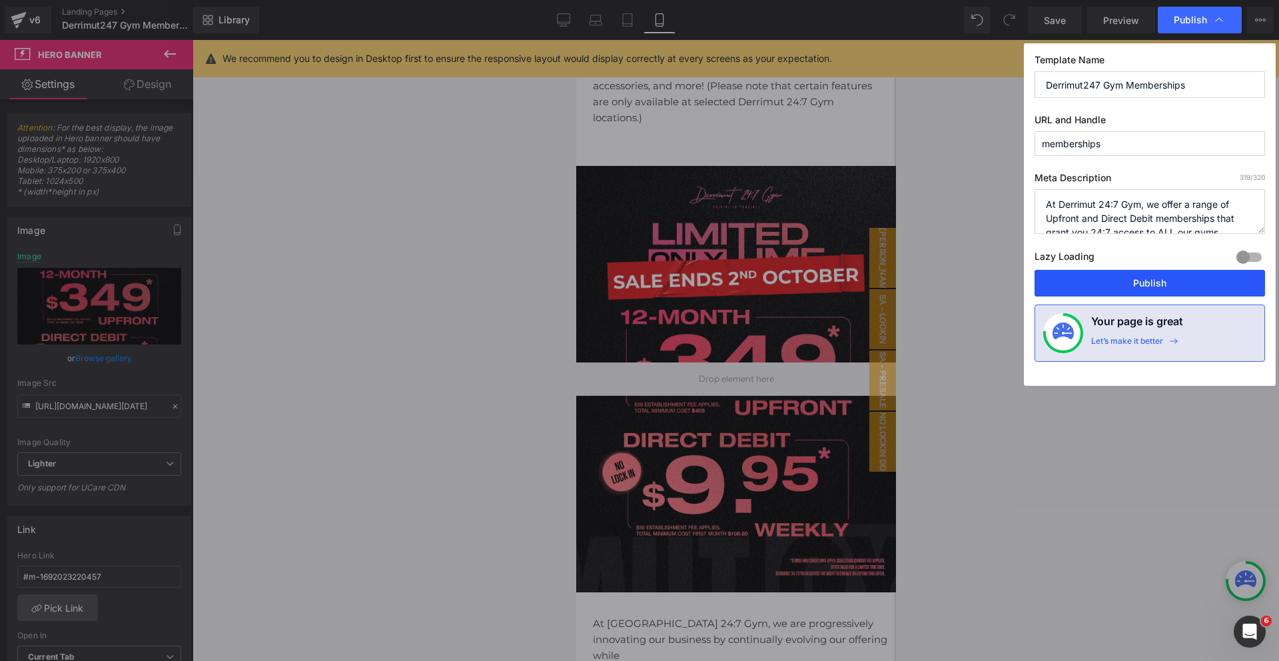
click at [1135, 285] on button "Publish" at bounding box center [1150, 283] width 231 height 27
